Goal: Transaction & Acquisition: Subscribe to service/newsletter

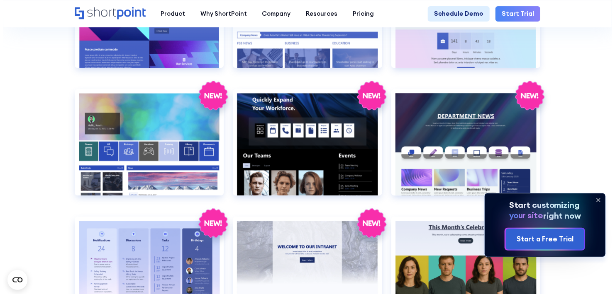
scroll to position [1161, 0]
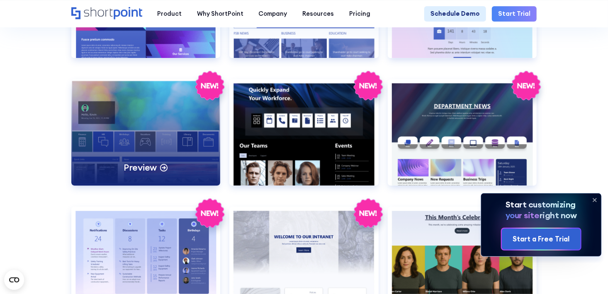
click at [159, 153] on div "Preview" at bounding box center [145, 132] width 149 height 107
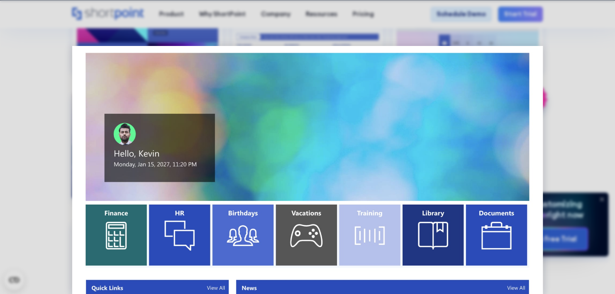
scroll to position [3, 0]
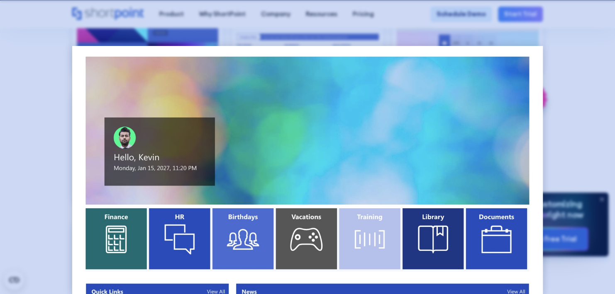
click at [552, 97] on div at bounding box center [307, 147] width 615 height 294
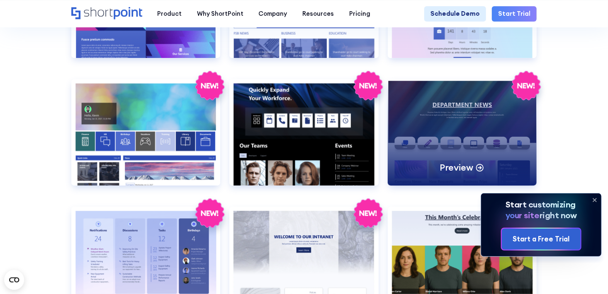
click at [461, 141] on div "Preview" at bounding box center [462, 132] width 149 height 107
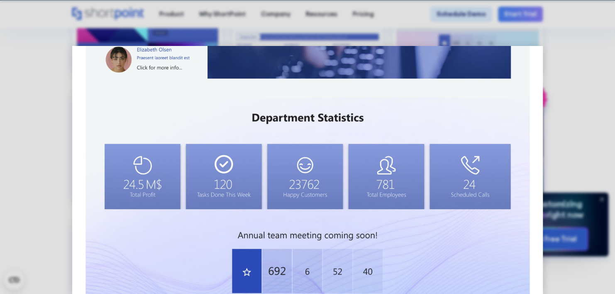
scroll to position [389, 0]
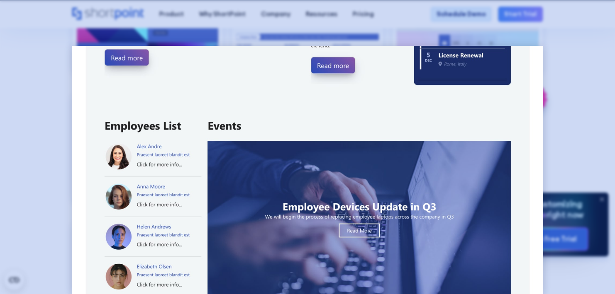
click at [586, 143] on div at bounding box center [307, 147] width 615 height 294
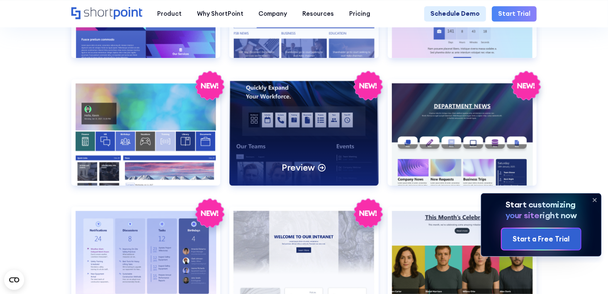
click at [294, 174] on p "Preview" at bounding box center [298, 168] width 33 height 12
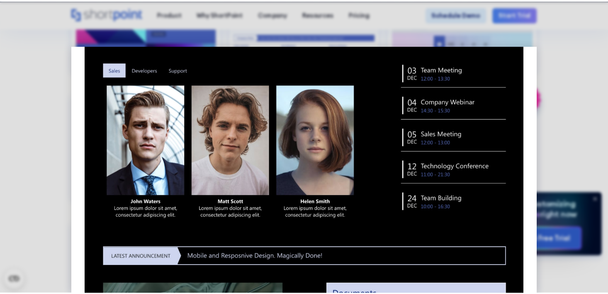
scroll to position [435, 0]
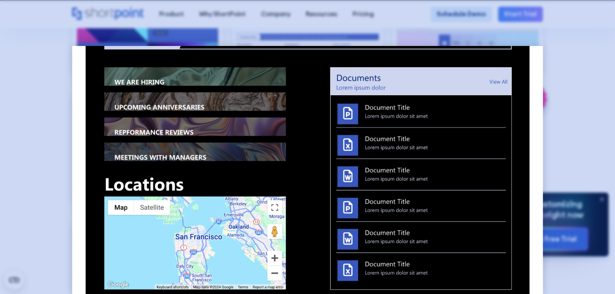
click at [579, 165] on div at bounding box center [307, 147] width 615 height 294
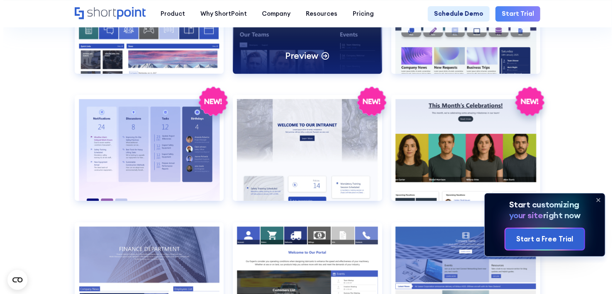
scroll to position [1277, 0]
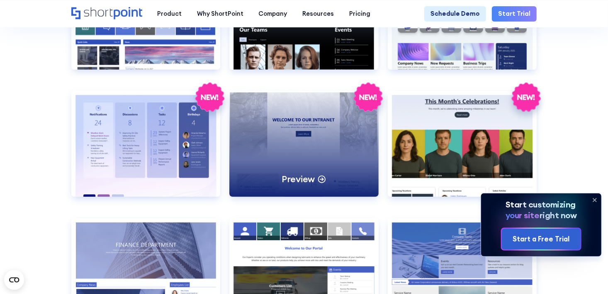
click at [299, 129] on div "Preview" at bounding box center [303, 144] width 149 height 107
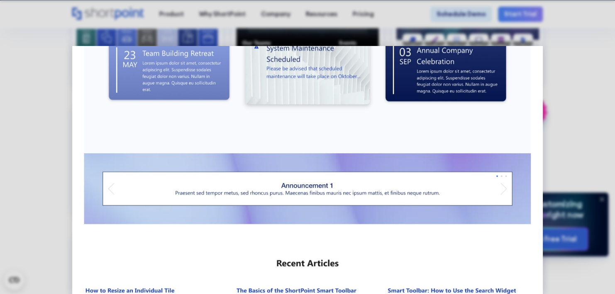
scroll to position [0, 0]
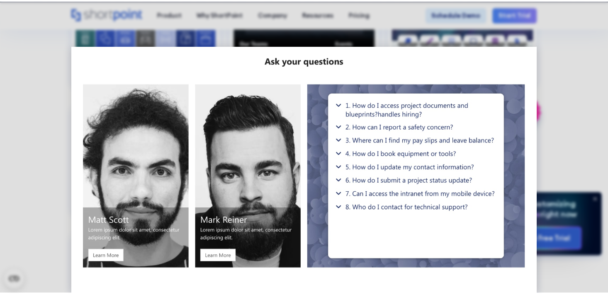
scroll to position [891, 0]
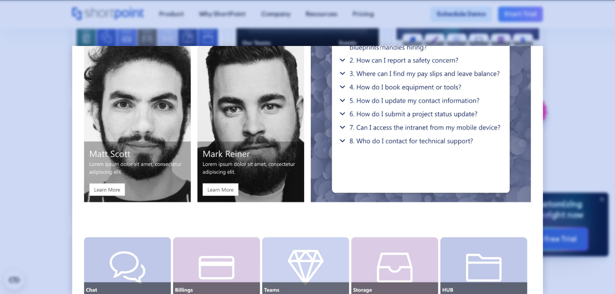
click at [578, 61] on div at bounding box center [307, 147] width 615 height 294
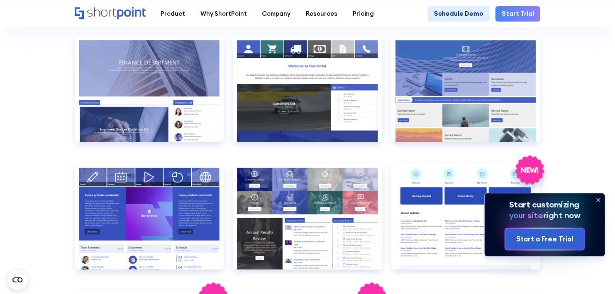
scroll to position [1493, 0]
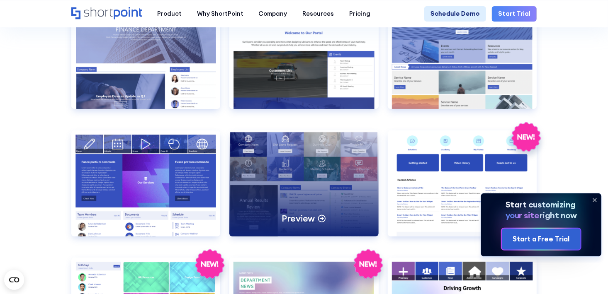
click at [309, 182] on div "Preview" at bounding box center [303, 184] width 149 height 107
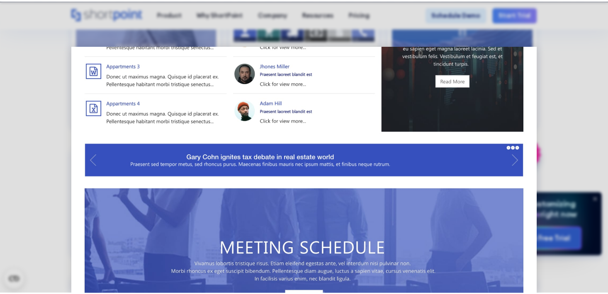
scroll to position [217, 0]
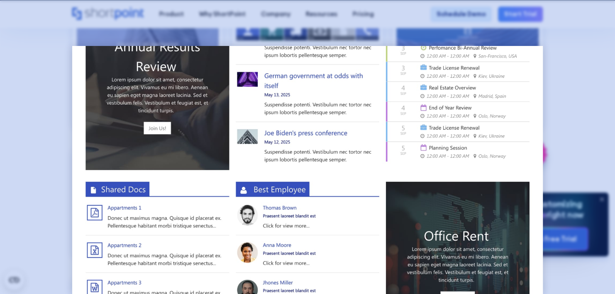
click at [562, 96] on div at bounding box center [307, 147] width 615 height 294
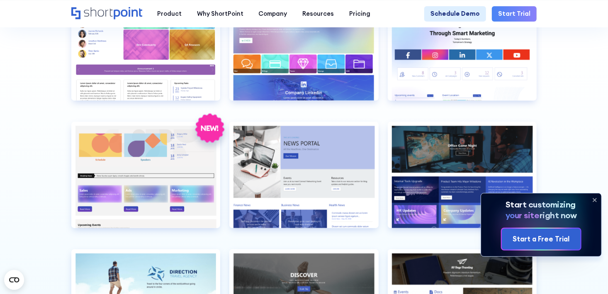
scroll to position [1758, 0]
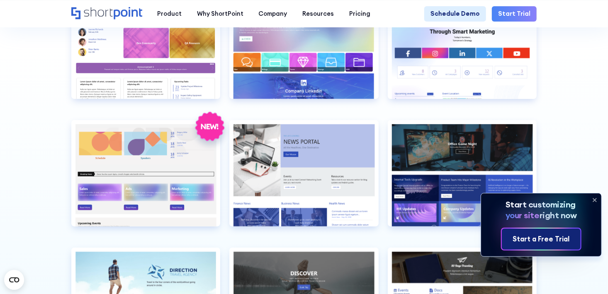
click at [540, 244] on div "Start a Free Trial" at bounding box center [541, 239] width 57 height 10
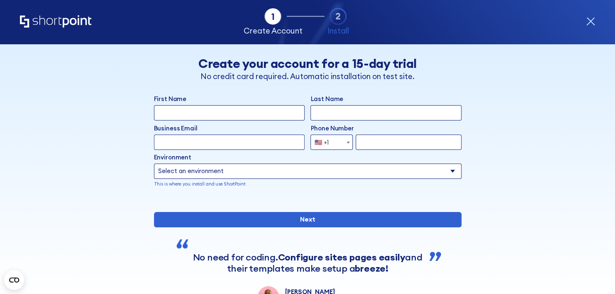
click at [430, 175] on select "Select an environment Microsoft 365 SharePoint Online SharePoint 2019 (On-Premi…" at bounding box center [307, 171] width 307 height 15
select select "SharePoint Online"
click at [154, 164] on select "Select an environment Microsoft 365 SharePoint Online SharePoint 2019 (On-Premi…" at bounding box center [307, 171] width 307 height 15
click at [525, 223] on div "Back Back Create your account for a 15-day trial No credit card required. Autom…" at bounding box center [307, 175] width 470 height 263
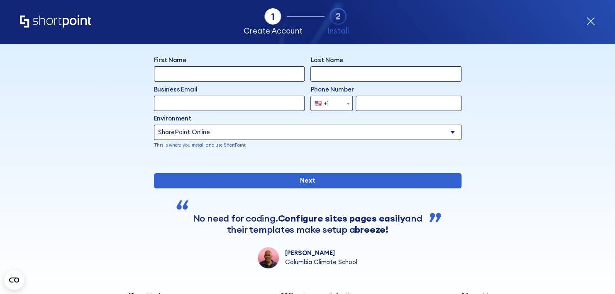
scroll to position [28, 0]
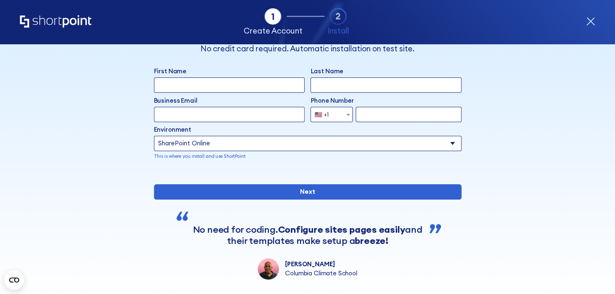
click at [227, 87] on input "First Name" at bounding box center [229, 85] width 151 height 15
type input "s"
click at [323, 87] on input "Last Name" at bounding box center [385, 85] width 151 height 15
type input "hb"
click at [236, 120] on input "Business Email" at bounding box center [229, 114] width 151 height 15
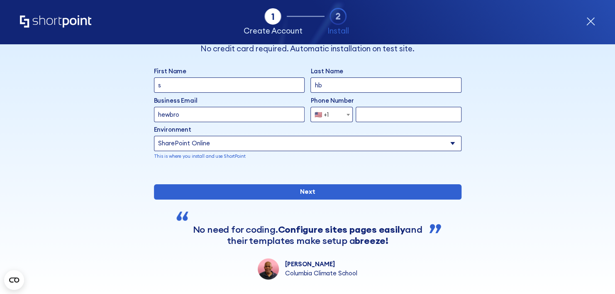
type input "hewbro4stuff@outlook.com.au"
select select "+61"
type input "405374904"
click at [393, 114] on input "405374904" at bounding box center [407, 114] width 105 height 15
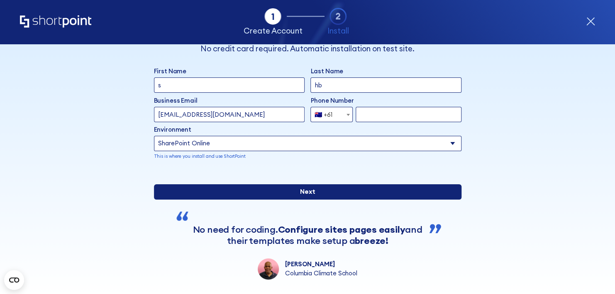
click at [292, 200] on input "Next" at bounding box center [307, 192] width 307 height 15
type input "425896789"
click at [311, 200] on input "Next" at bounding box center [307, 192] width 307 height 15
type input "sam"
click at [297, 200] on input "Next" at bounding box center [307, 192] width 307 height 15
